Goal: Task Accomplishment & Management: Manage account settings

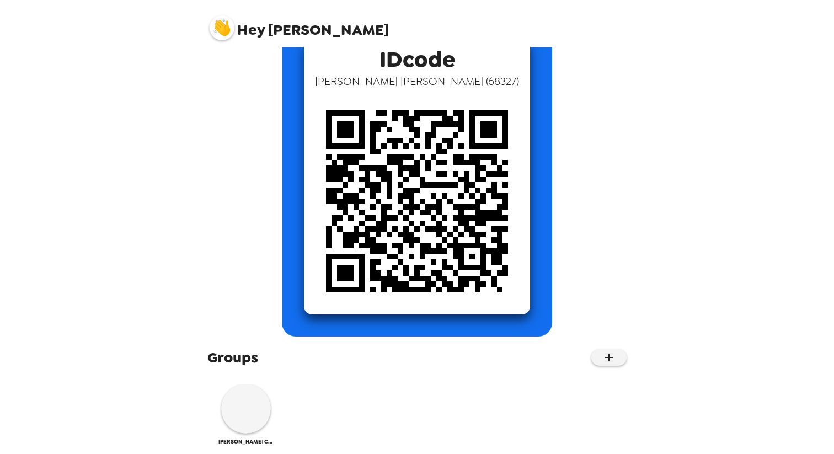
scroll to position [88, 0]
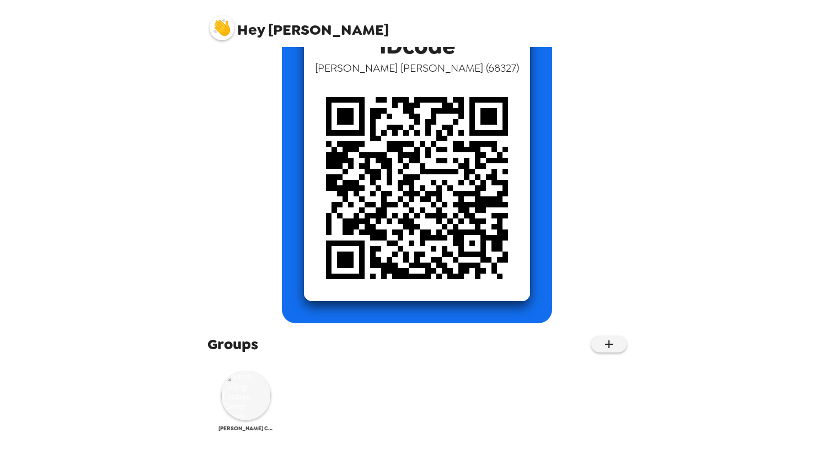
click at [246, 408] on img at bounding box center [246, 396] width 50 height 50
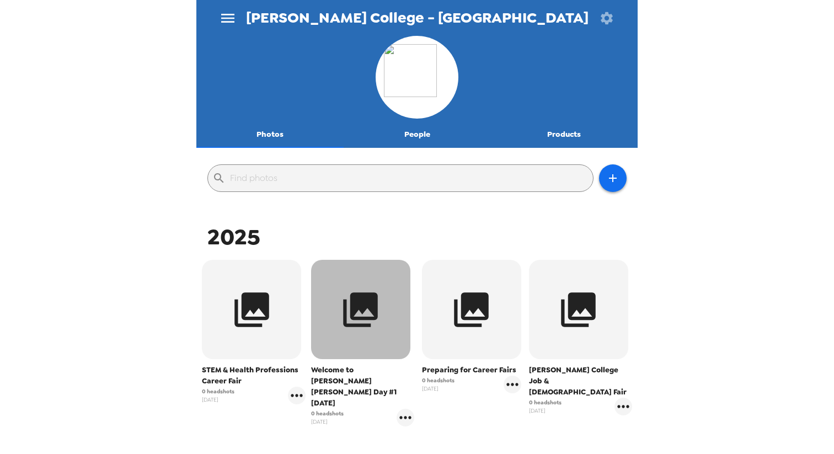
click at [349, 336] on button "button" at bounding box center [360, 309] width 99 height 99
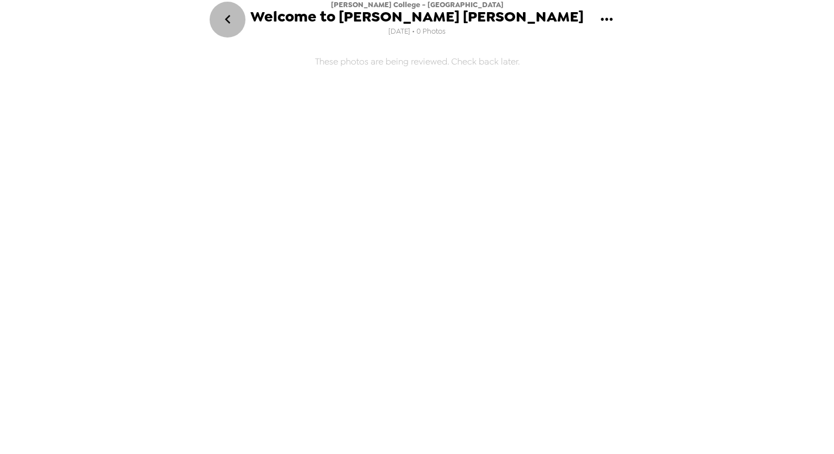
click at [230, 19] on icon "go back" at bounding box center [228, 19] width 18 height 18
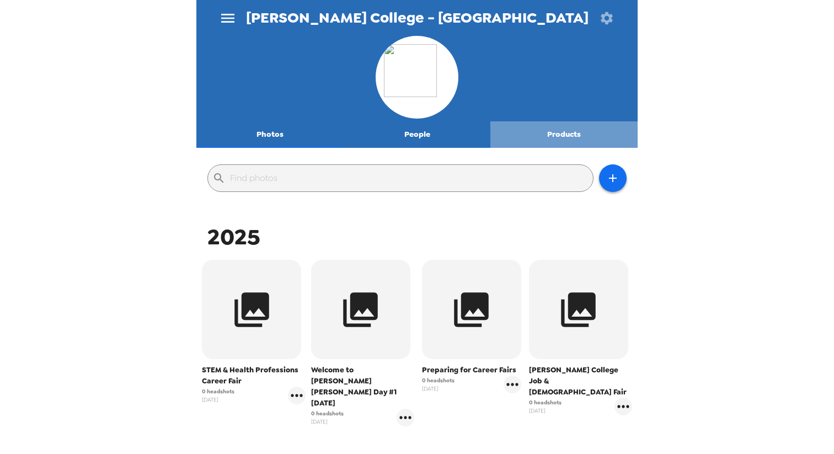
click at [561, 134] on button "Products" at bounding box center [563, 134] width 147 height 26
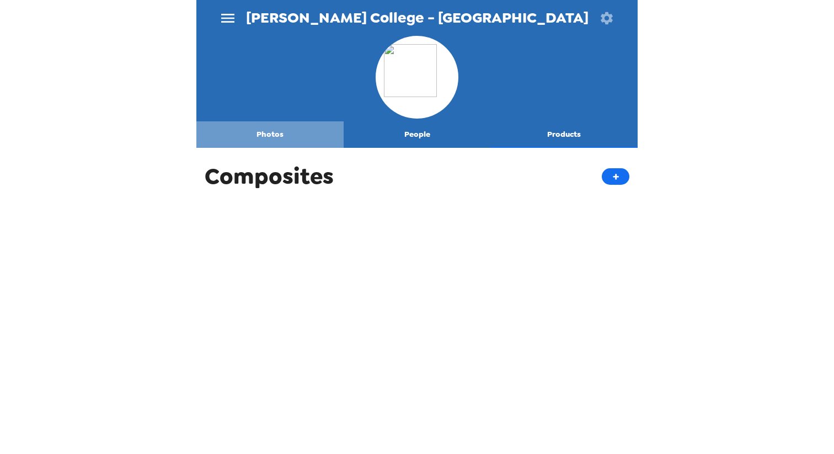
click at [265, 135] on button "Photos" at bounding box center [269, 134] width 147 height 26
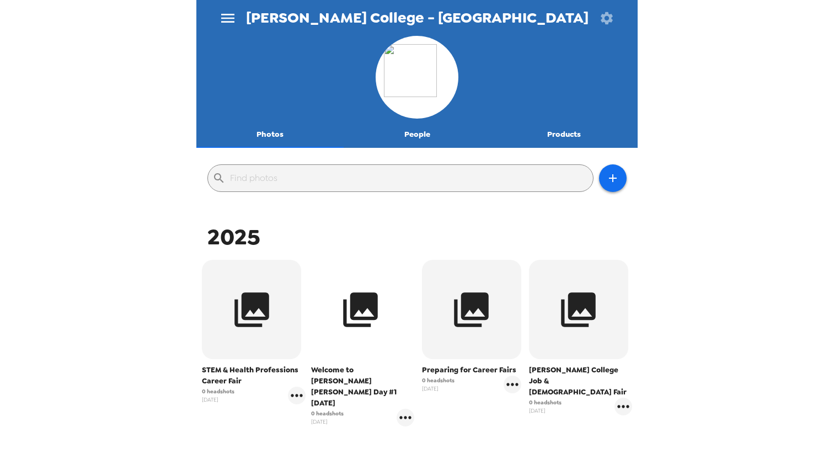
click at [354, 310] on icon "button" at bounding box center [360, 309] width 35 height 35
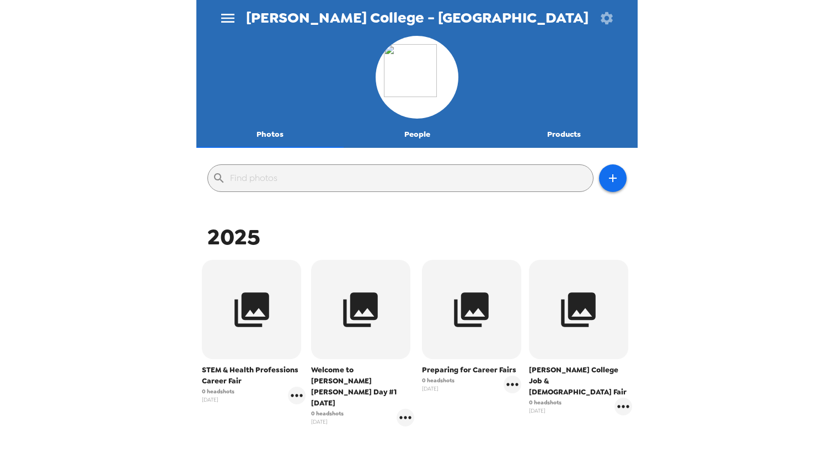
click at [163, 158] on div "[PERSON_NAME] College - Lazarus Career Center Photos People Products ​ 2025 STE…" at bounding box center [417, 227] width 834 height 454
click at [224, 18] on icon "menu" at bounding box center [227, 18] width 13 height 9
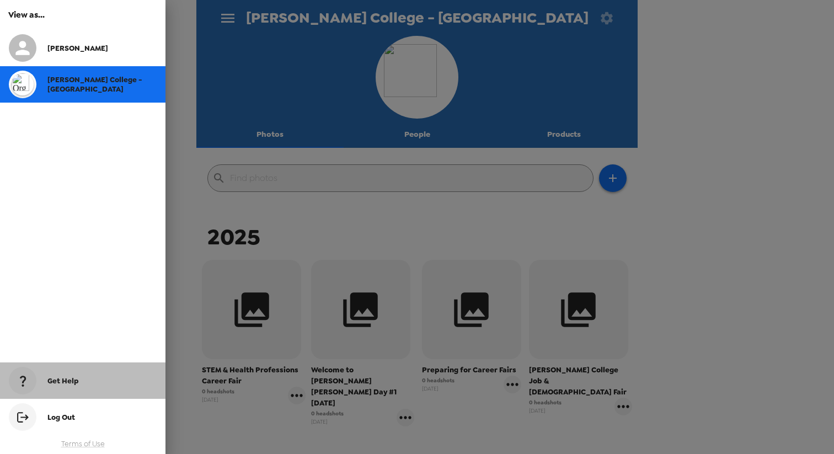
click at [73, 379] on span "Get Help" at bounding box center [62, 380] width 31 height 9
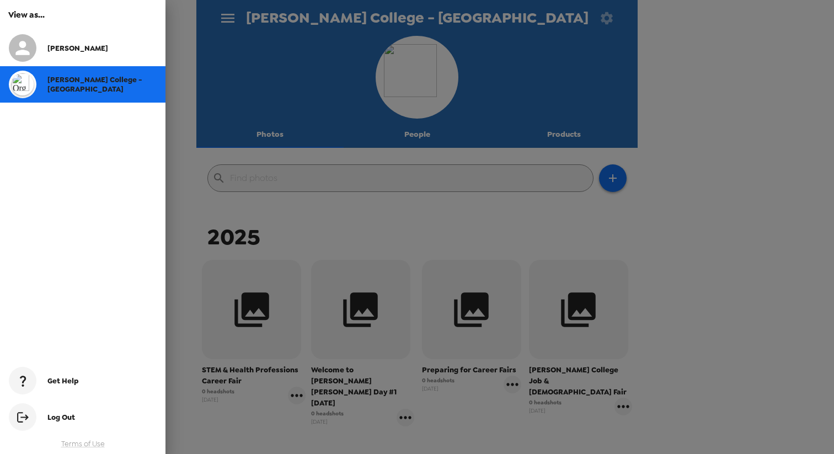
click at [364, 205] on div at bounding box center [417, 227] width 834 height 454
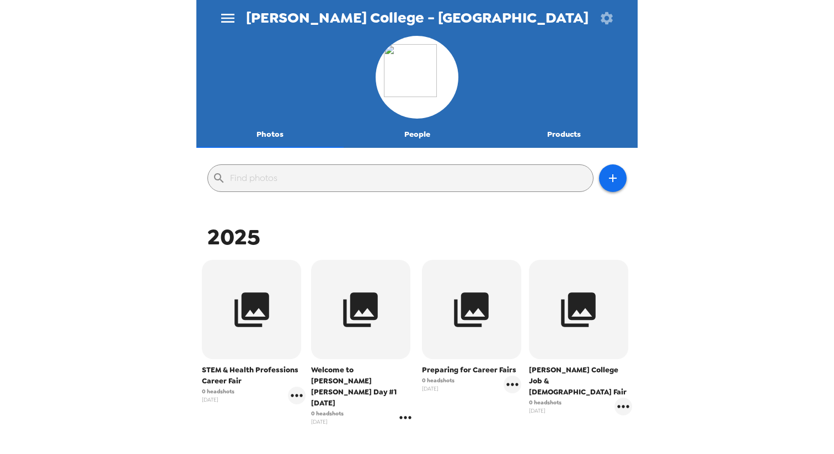
click at [409, 416] on icon "gallery menu" at bounding box center [405, 417] width 12 height 3
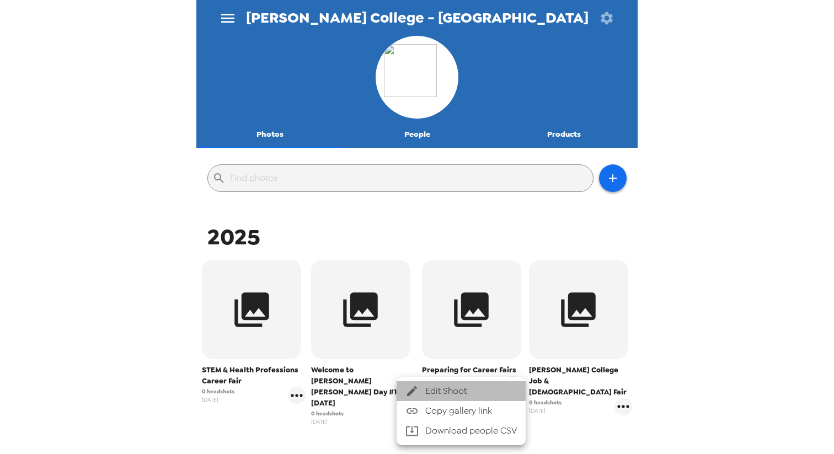
click at [415, 390] on icon at bounding box center [411, 390] width 13 height 13
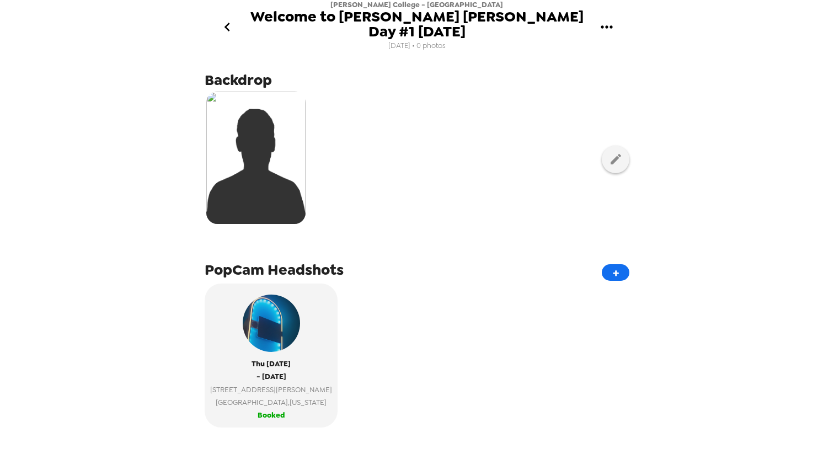
scroll to position [9, 0]
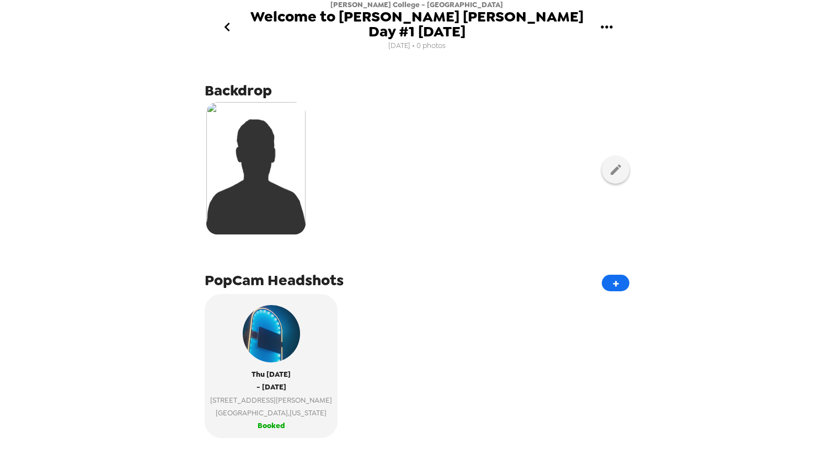
click at [271, 193] on img at bounding box center [255, 168] width 99 height 132
click at [613, 172] on icon "button" at bounding box center [615, 169] width 10 height 10
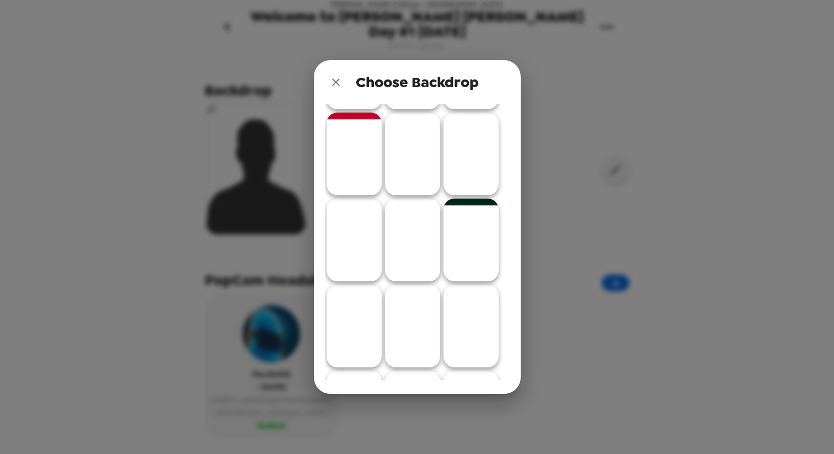
scroll to position [0, 0]
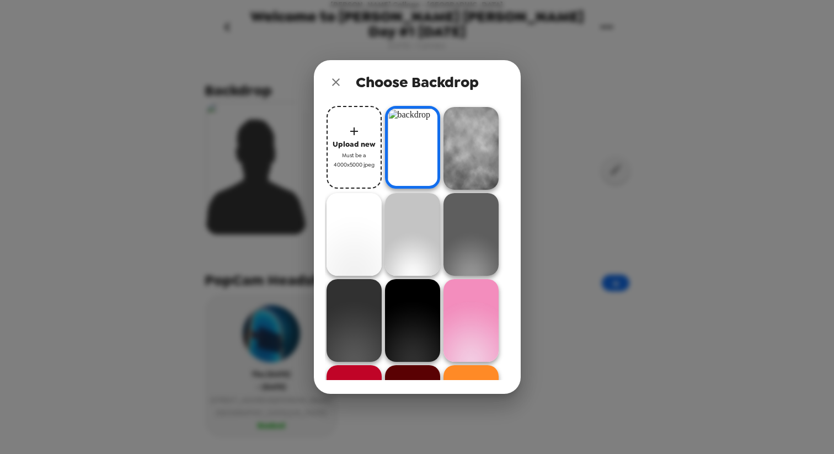
click at [404, 157] on img at bounding box center [412, 147] width 55 height 83
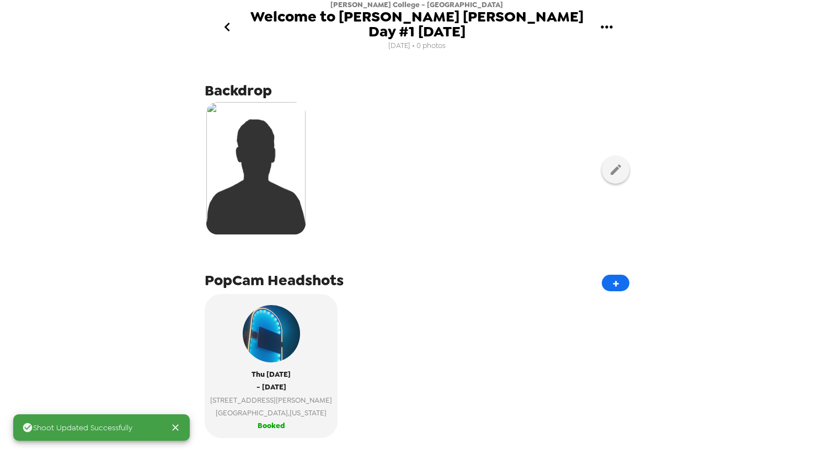
click at [148, 252] on div "Shoot Updated Successfully [PERSON_NAME] College - Lazarus Career Center Welcom…" at bounding box center [417, 227] width 834 height 454
